Goal: Task Accomplishment & Management: Use online tool/utility

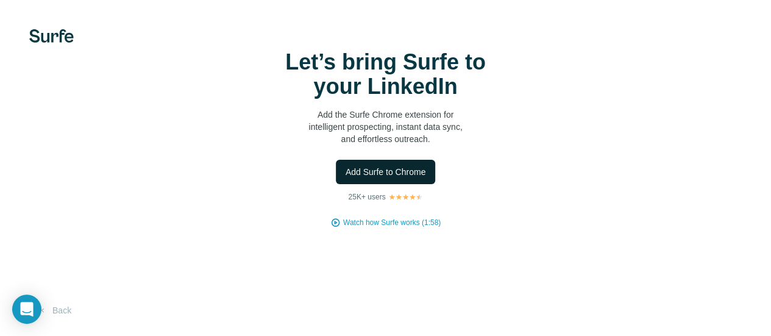
click at [346, 178] on span "Add Surfe to Chrome" at bounding box center [386, 172] width 80 height 12
